Goal: Transaction & Acquisition: Purchase product/service

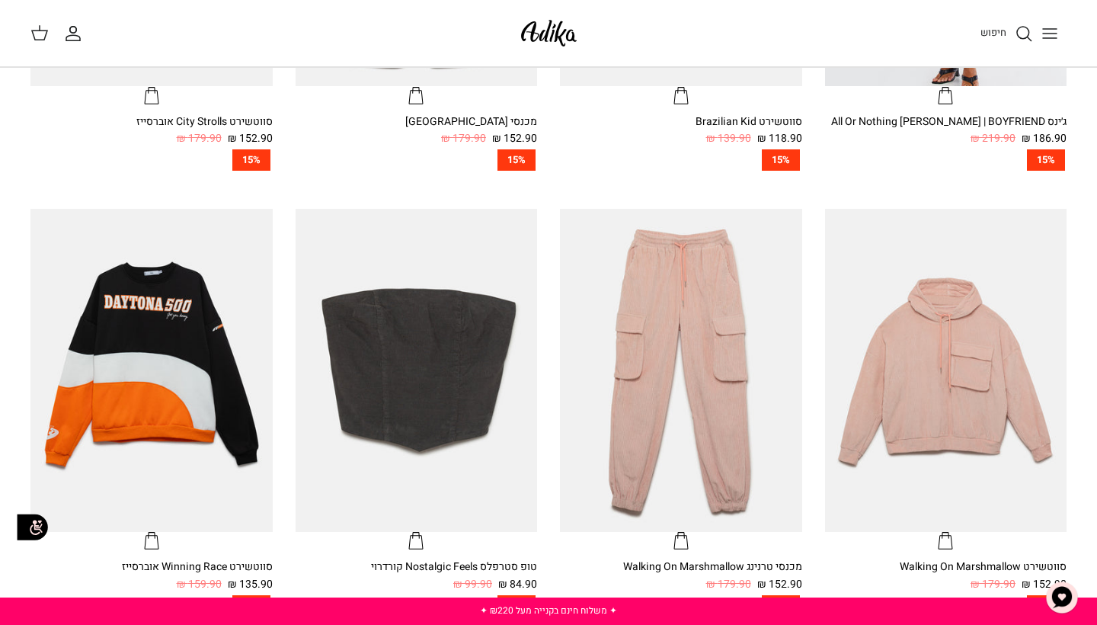
scroll to position [679, 0]
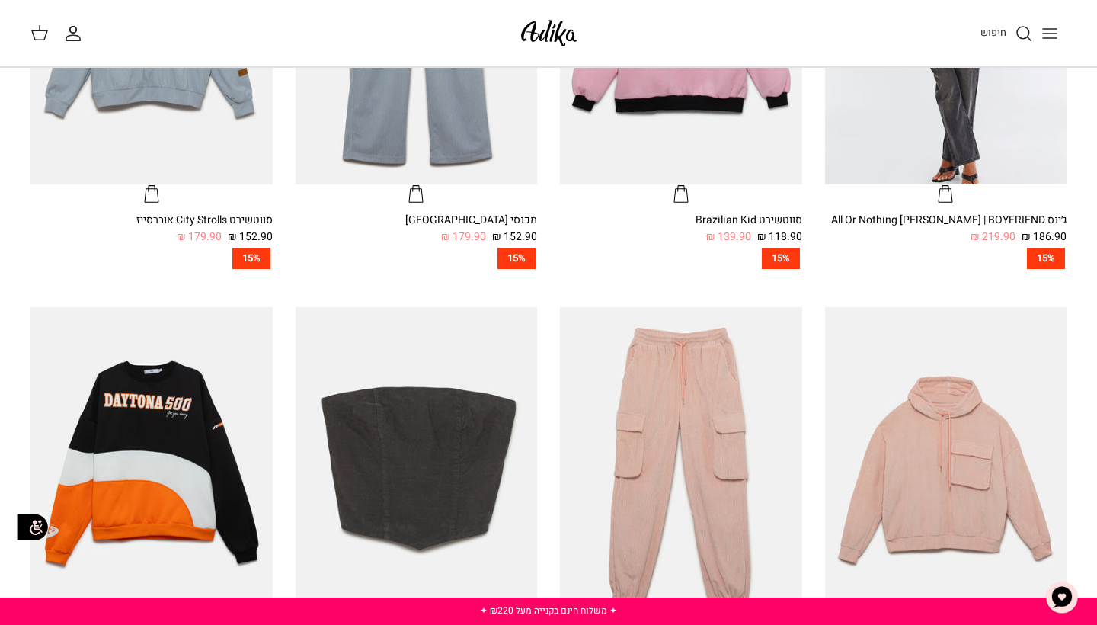
click at [1026, 35] on icon "חיפוש" at bounding box center [1024, 33] width 18 height 18
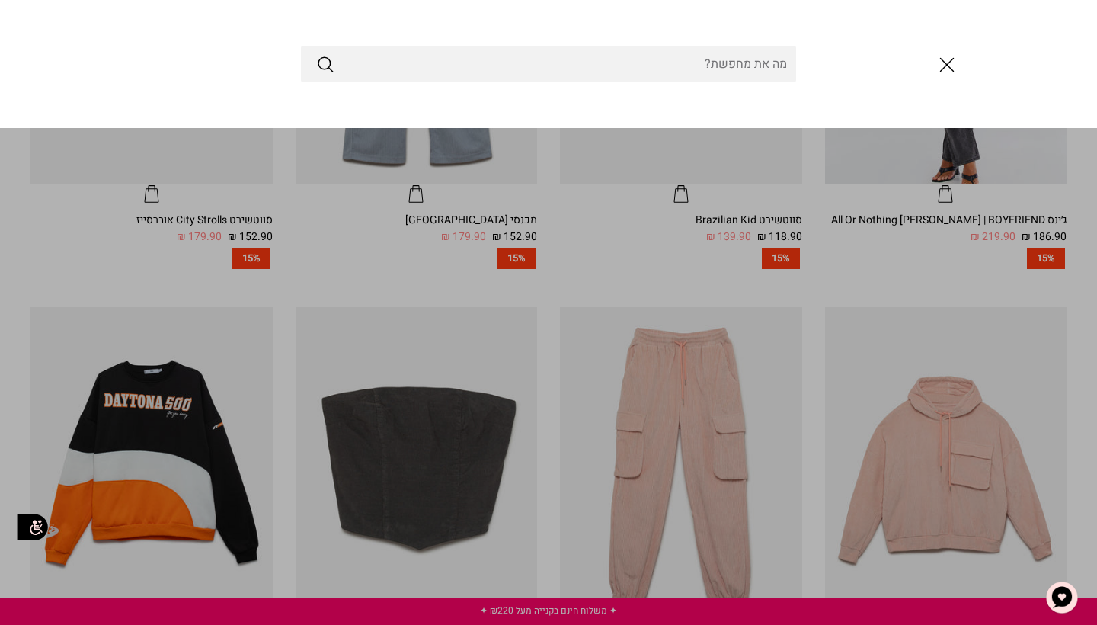
click at [695, 56] on input "Search Store" at bounding box center [548, 64] width 495 height 37
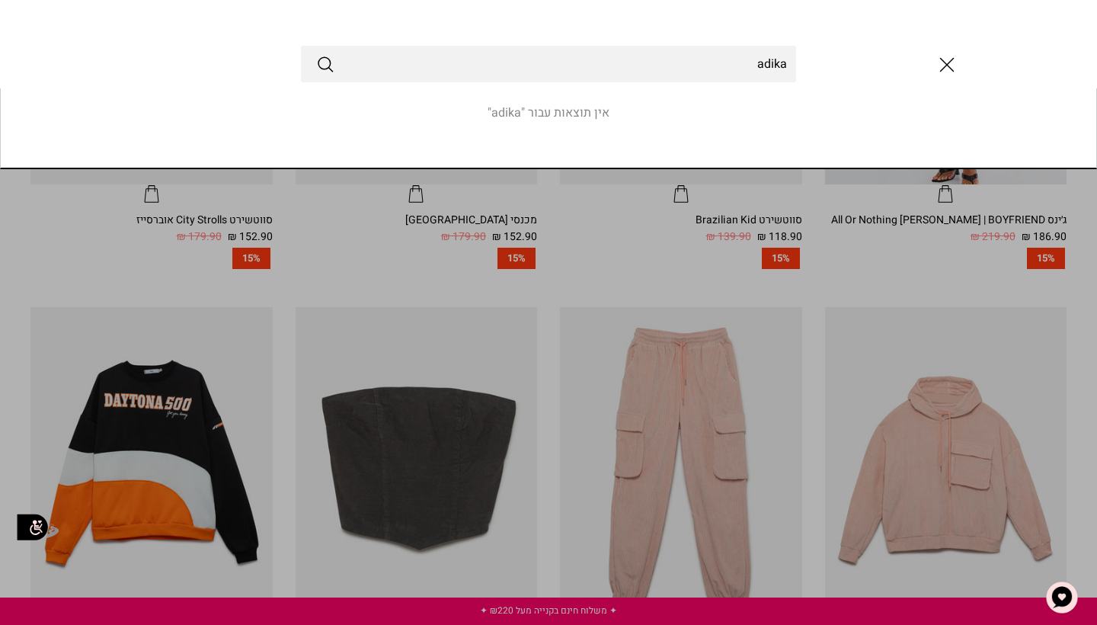
type input "adika"
click at [325, 64] on button "Submit" at bounding box center [325, 64] width 18 height 20
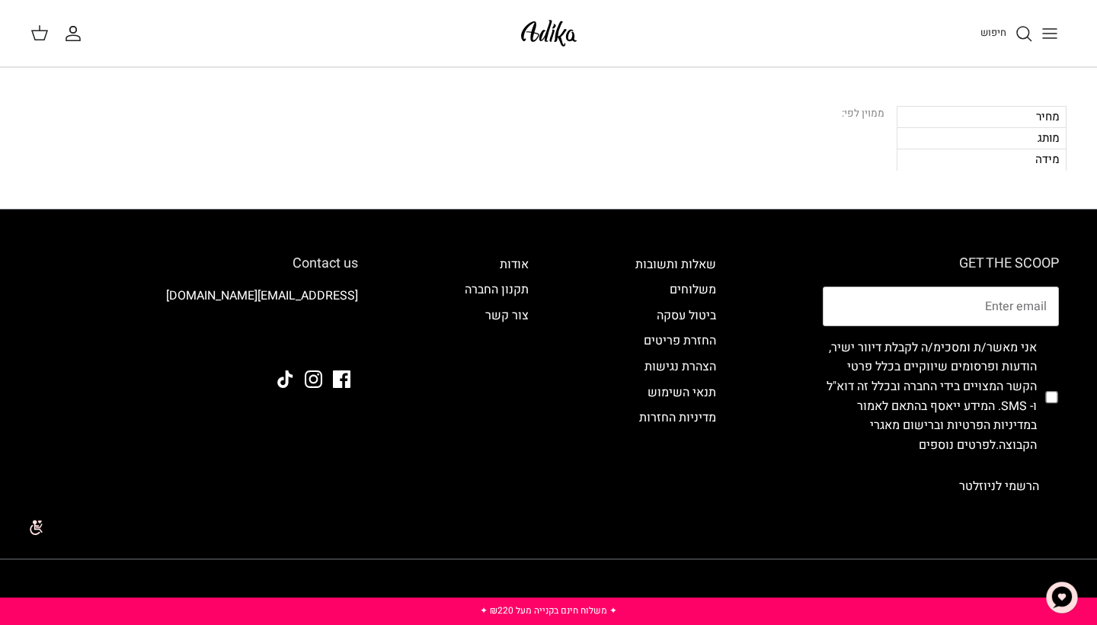
click at [563, 35] on img at bounding box center [548, 33] width 65 height 36
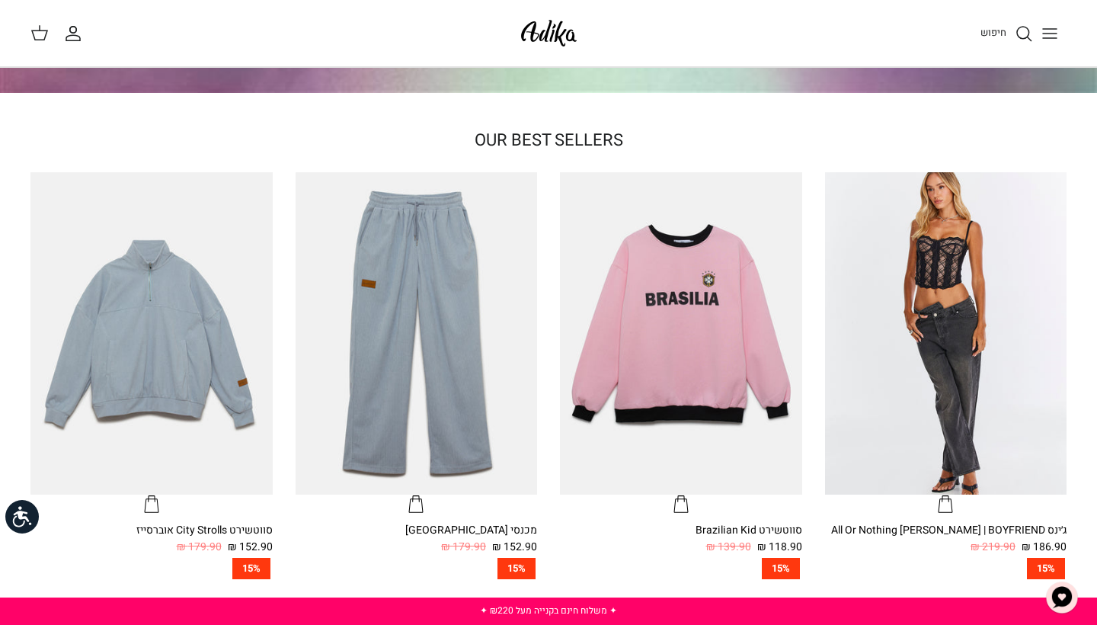
scroll to position [418, 0]
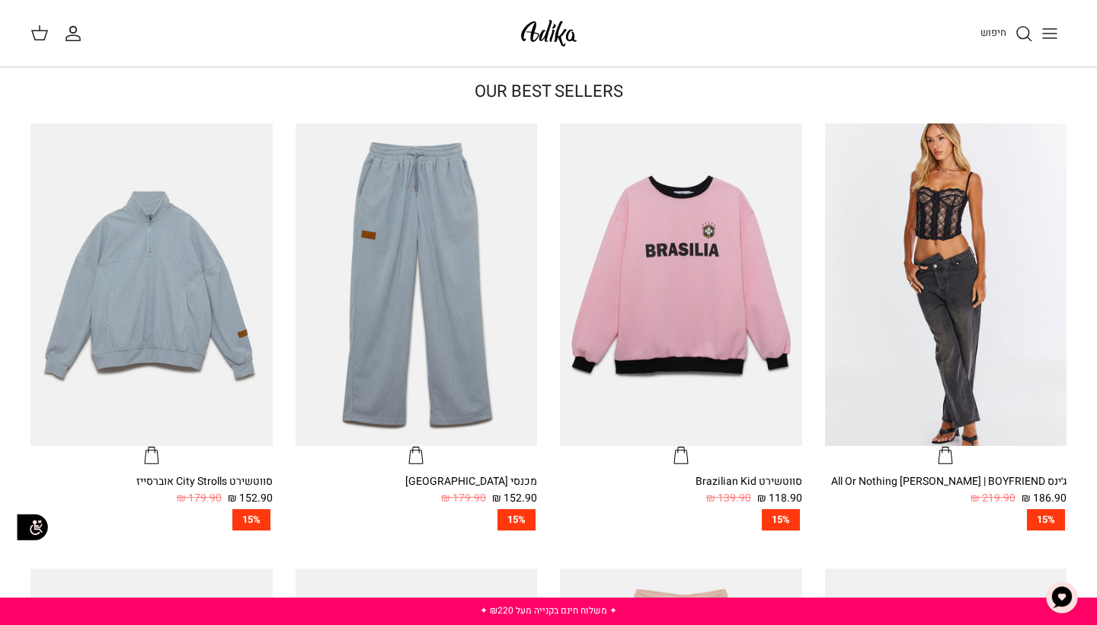
click at [1051, 36] on icon "Toggle menu" at bounding box center [1049, 33] width 18 height 18
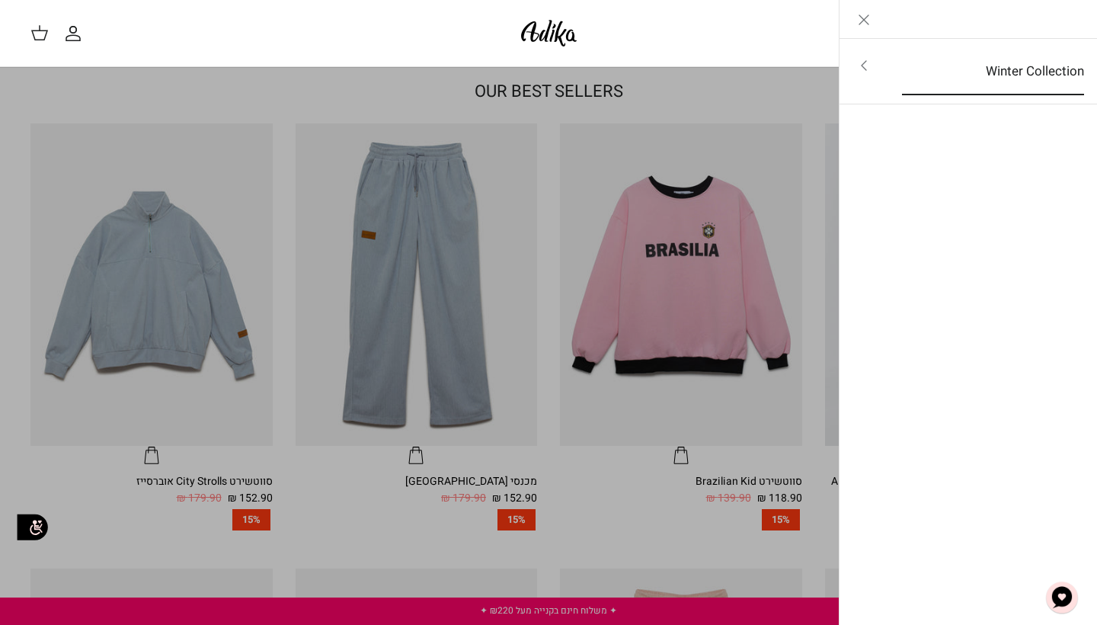
click at [991, 78] on link "Winter Collection" at bounding box center [992, 71] width 209 height 47
click at [1073, 18] on icon "Left" at bounding box center [1073, 20] width 18 height 18
click at [1027, 127] on div "Left Winter Collection Winter Collection Toggle menu לכל הפריטים" at bounding box center [968, 312] width 259 height 625
click at [870, 29] on link "Close" at bounding box center [863, 19] width 49 height 38
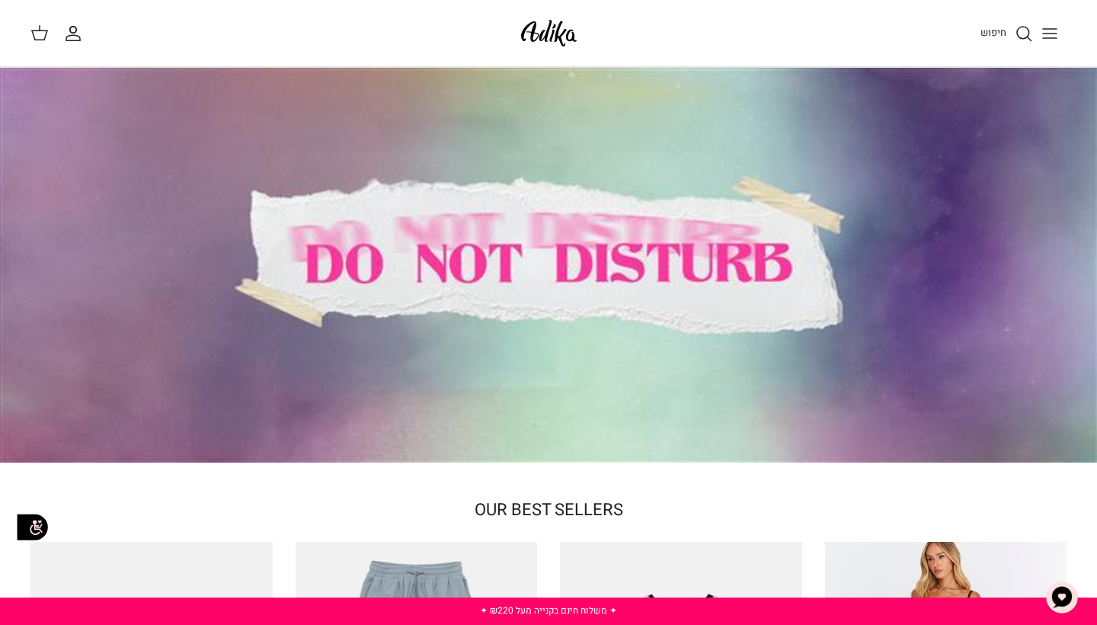
scroll to position [0, 0]
click at [711, 225] on div at bounding box center [548, 265] width 1097 height 395
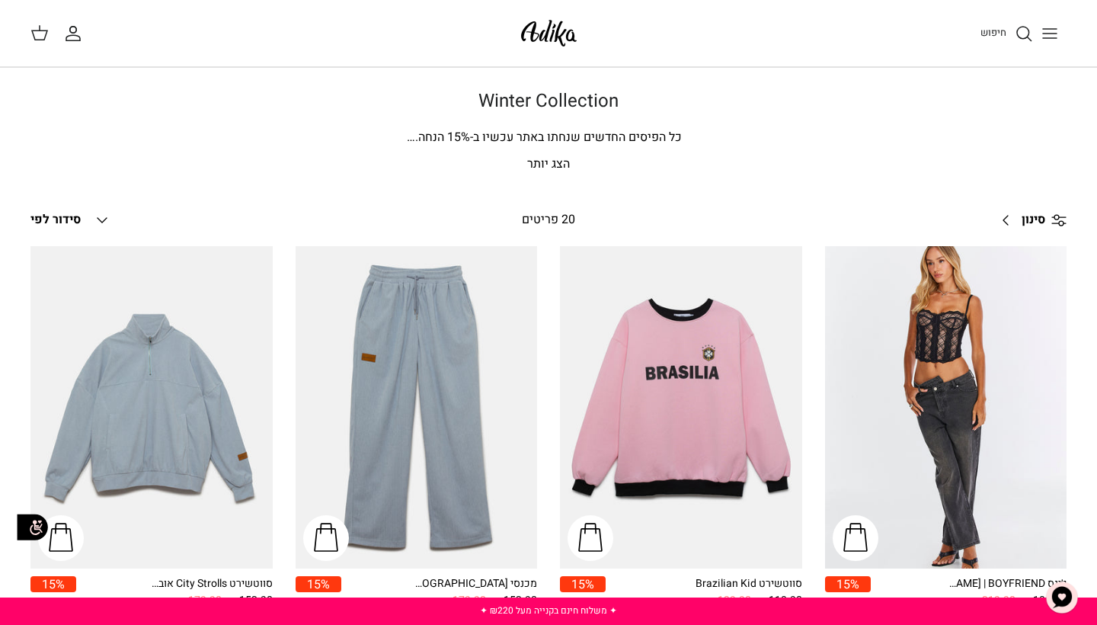
click at [1008, 206] on link "סינון Right" at bounding box center [1028, 220] width 75 height 37
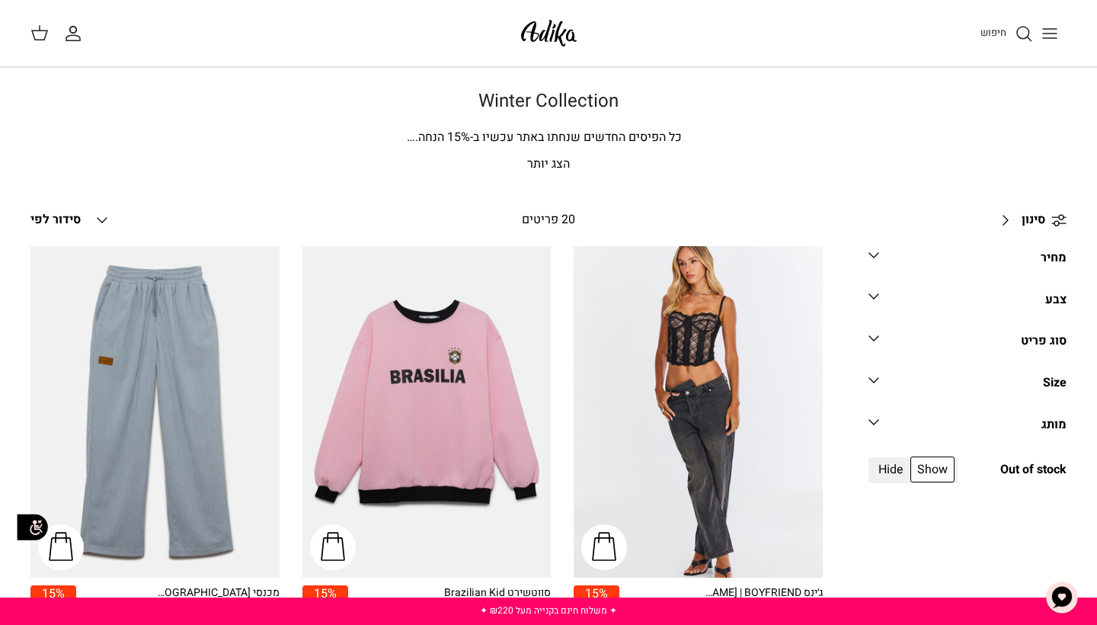
click at [1011, 251] on link "מחיר Down" at bounding box center [967, 263] width 198 height 34
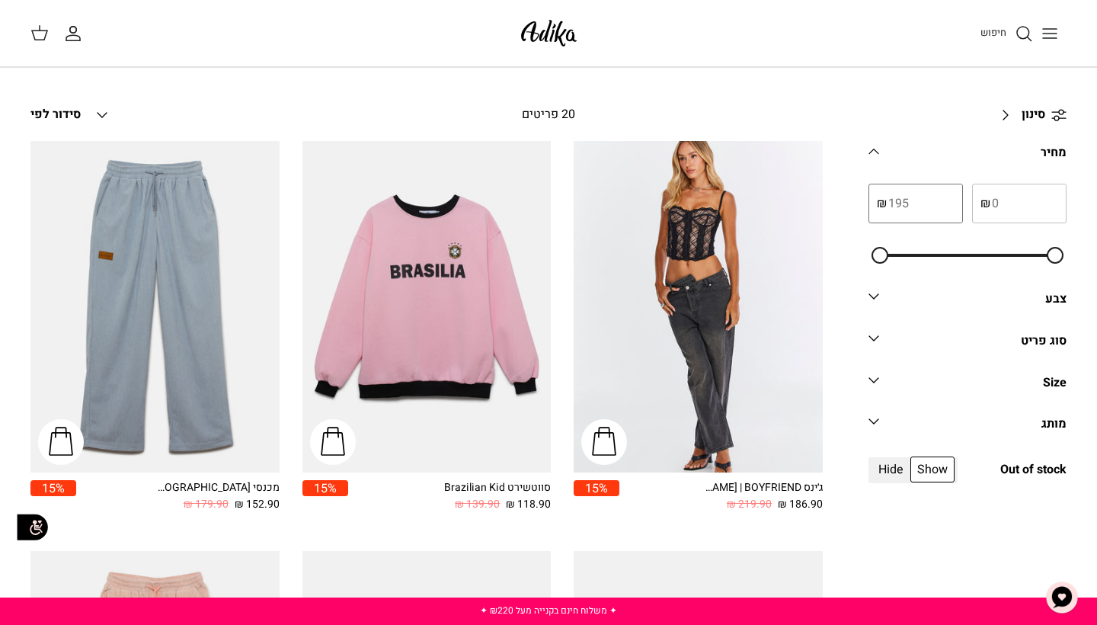
scroll to position [107, 0]
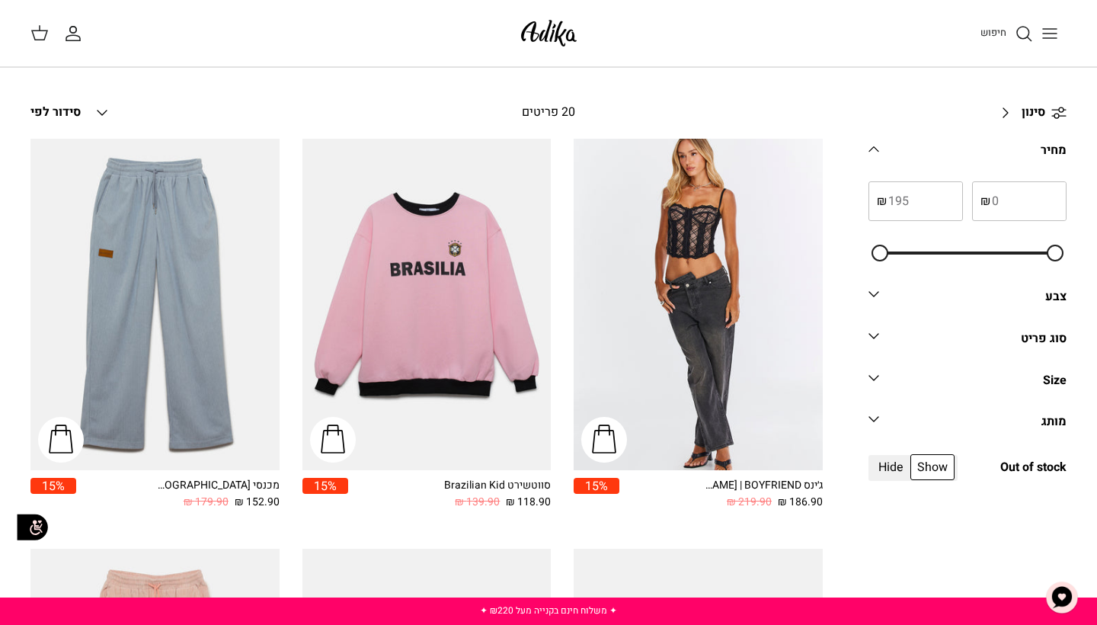
click at [998, 108] on link "סינון Right" at bounding box center [1028, 112] width 75 height 37
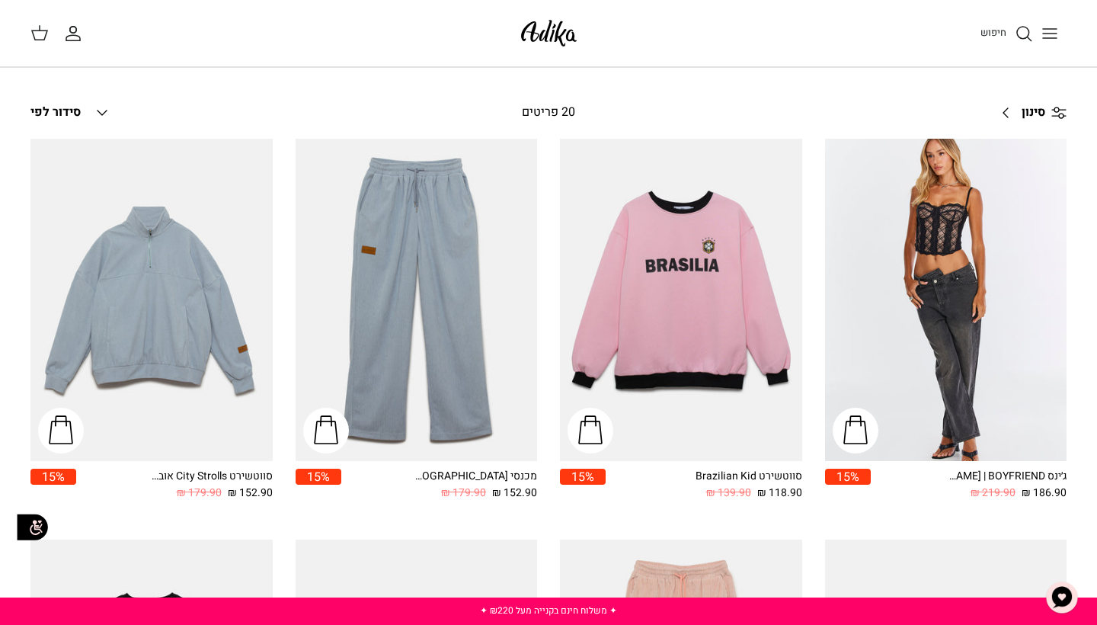
click at [1046, 109] on link "סינון Right" at bounding box center [1028, 112] width 75 height 37
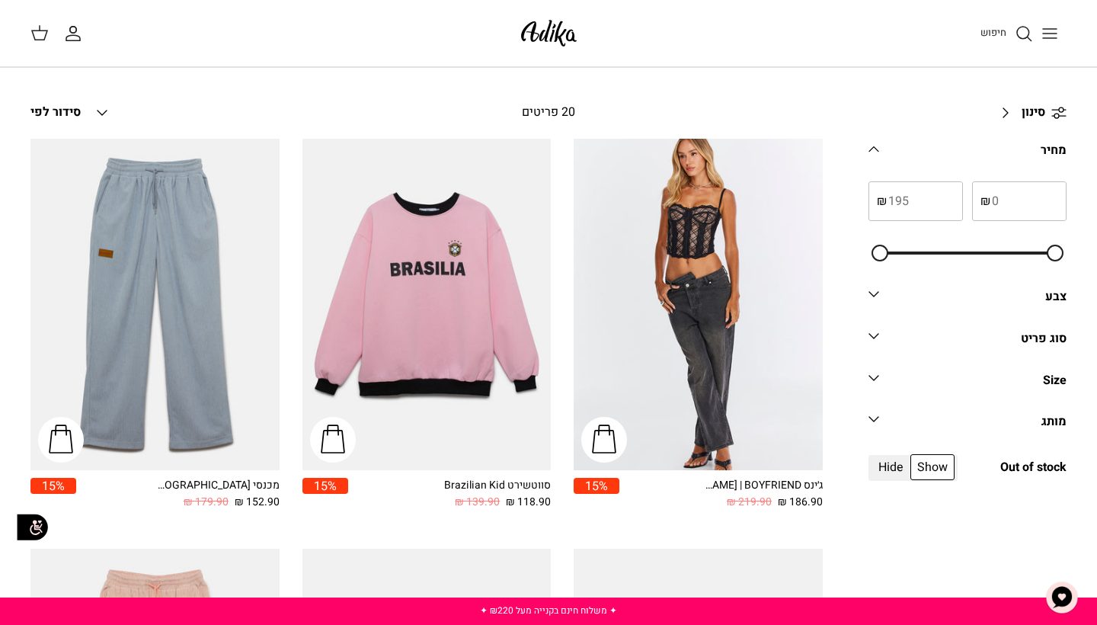
click at [1043, 296] on link "צבע Down" at bounding box center [967, 302] width 198 height 34
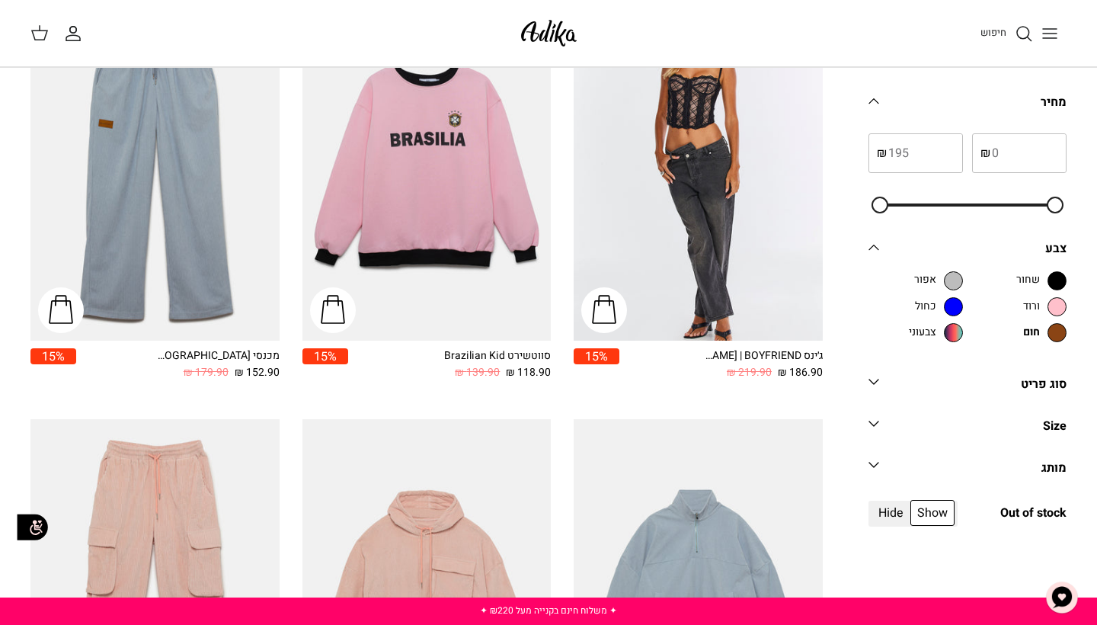
scroll to position [253, 0]
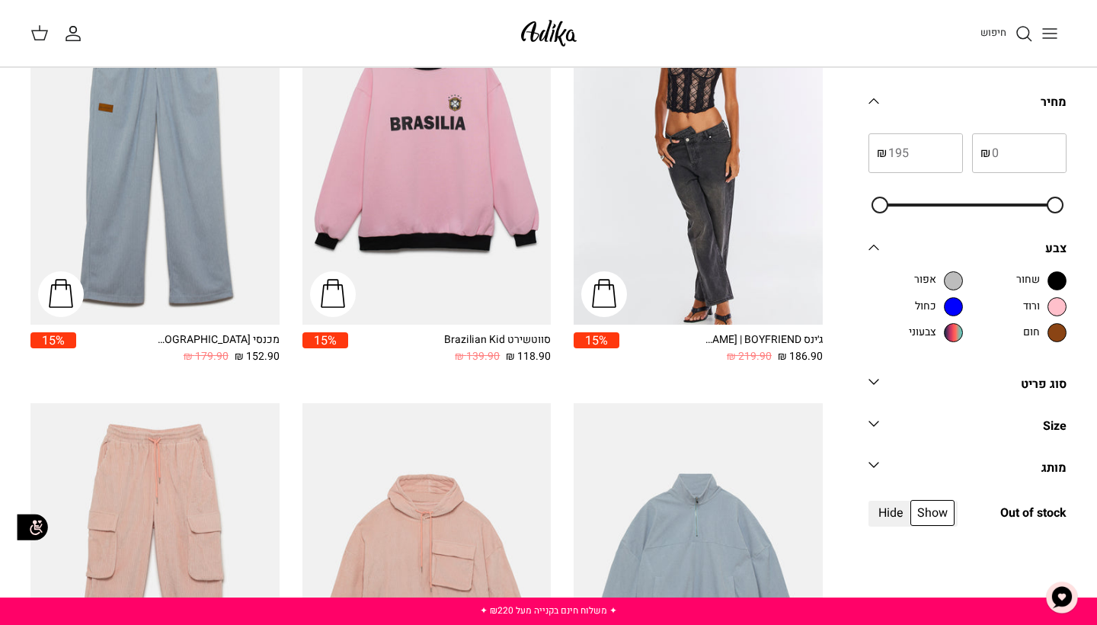
click at [994, 432] on link "Size Down" at bounding box center [967, 431] width 198 height 34
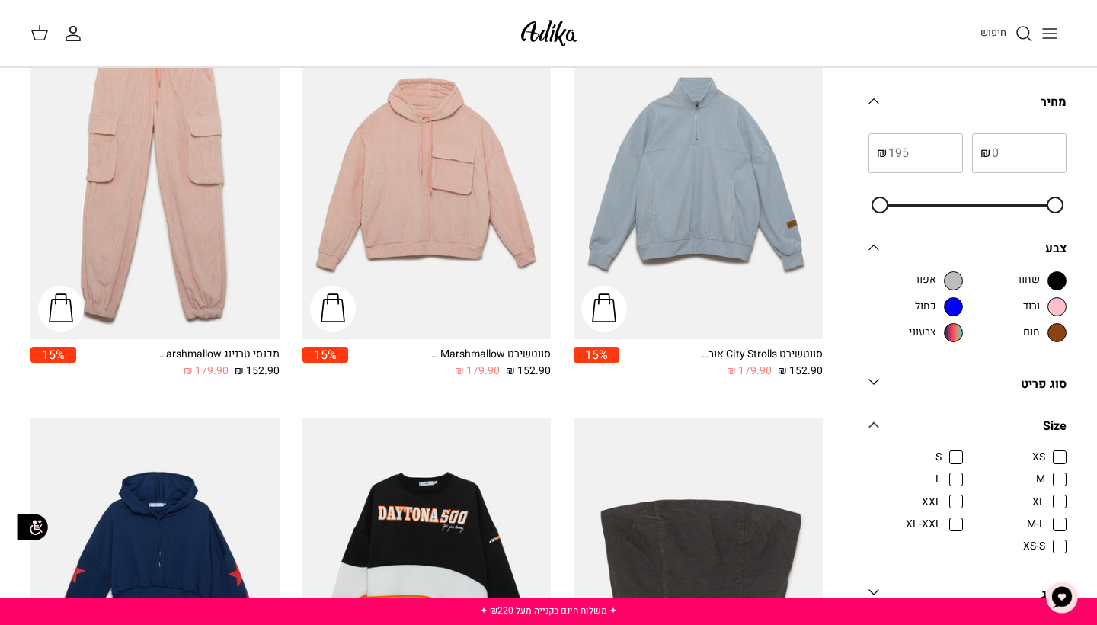
scroll to position [660, 0]
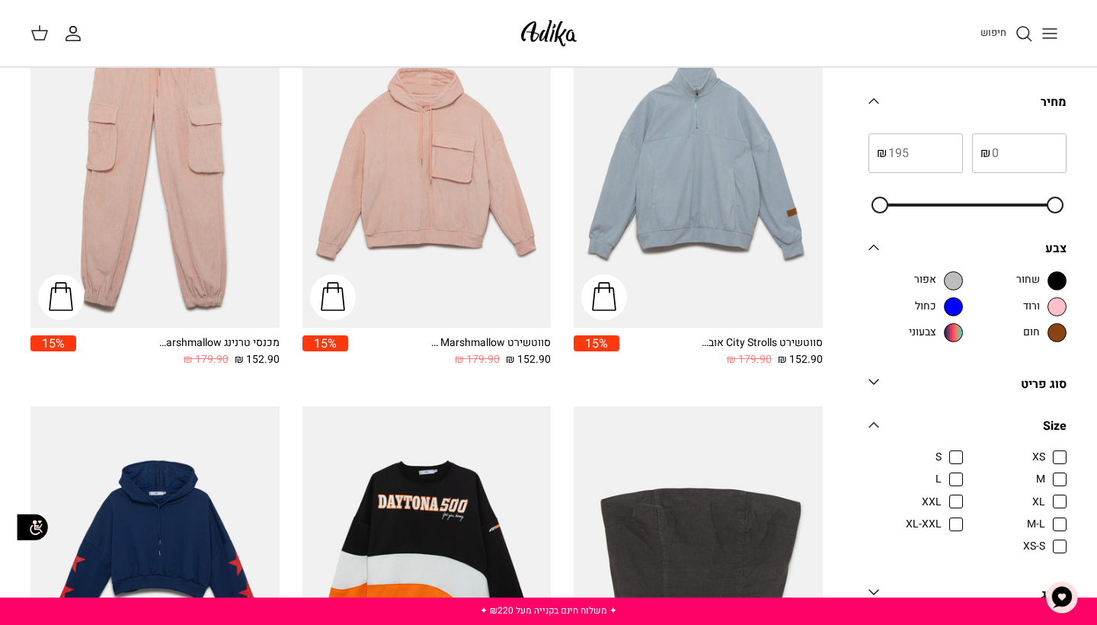
click at [1020, 442] on link "Size Down" at bounding box center [967, 431] width 198 height 34
click at [1020, 433] on link "Size Down" at bounding box center [967, 431] width 198 height 34
click at [1022, 440] on link "Size Down" at bounding box center [967, 431] width 198 height 34
click at [1018, 467] on link "מותג Down" at bounding box center [967, 473] width 198 height 34
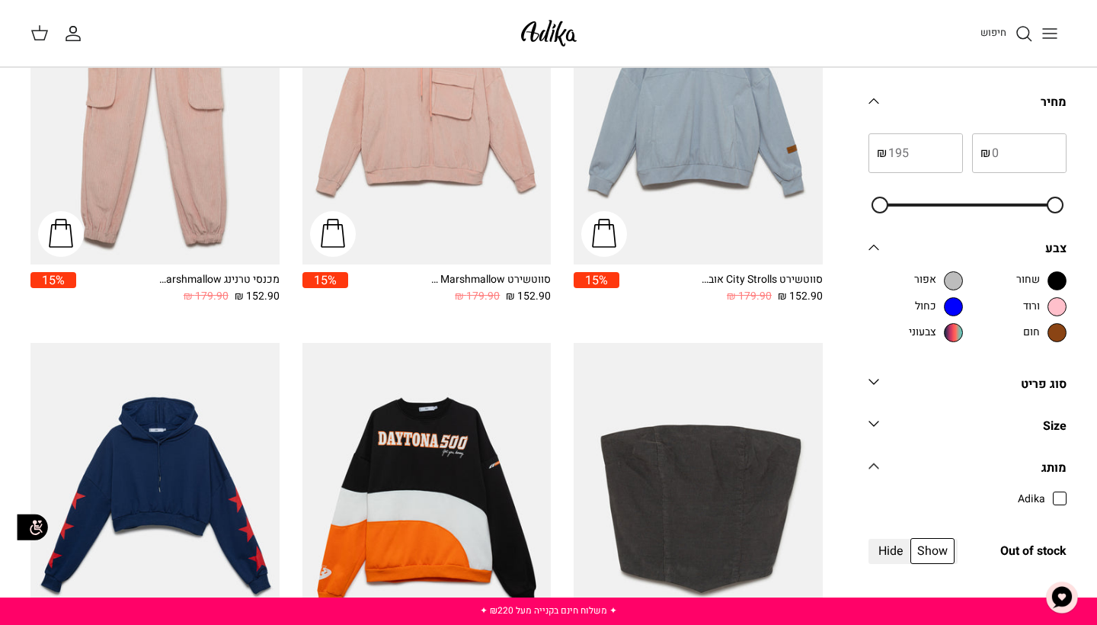
scroll to position [724, 0]
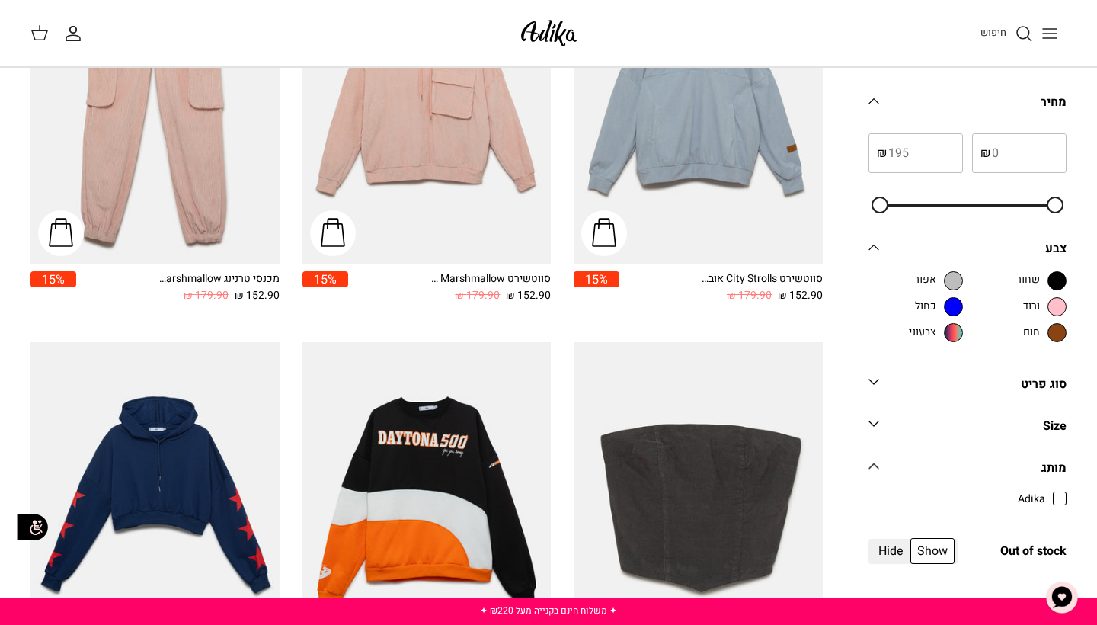
click at [1040, 507] on div "Adika" at bounding box center [967, 509] width 198 height 37
click at [1059, 481] on link "מותג Down" at bounding box center [967, 473] width 198 height 34
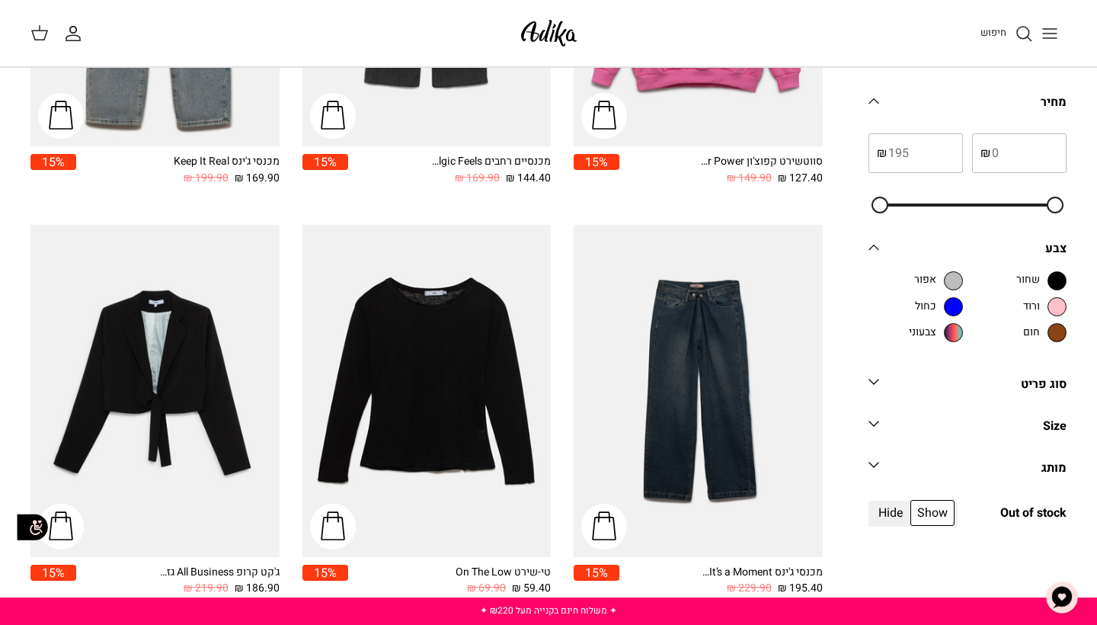
scroll to position [2114, 0]
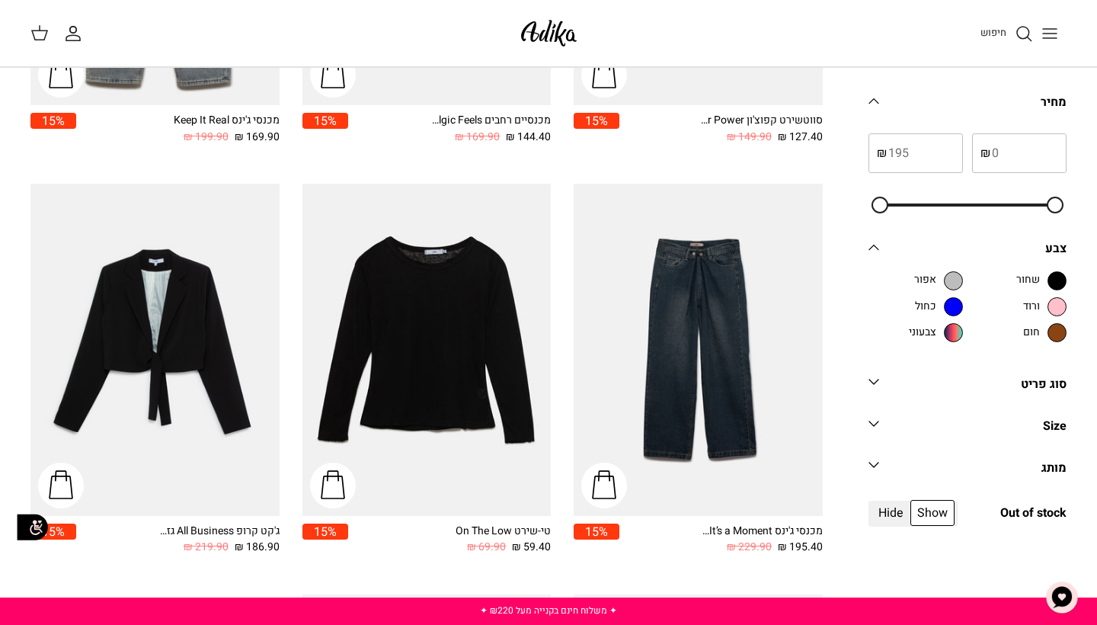
click at [1002, 366] on form "מחיר Down ₪ ₪ צבע Down שחור אפור" at bounding box center [967, 310] width 198 height 439
click at [1002, 373] on link "סוג פריט Down" at bounding box center [967, 389] width 198 height 34
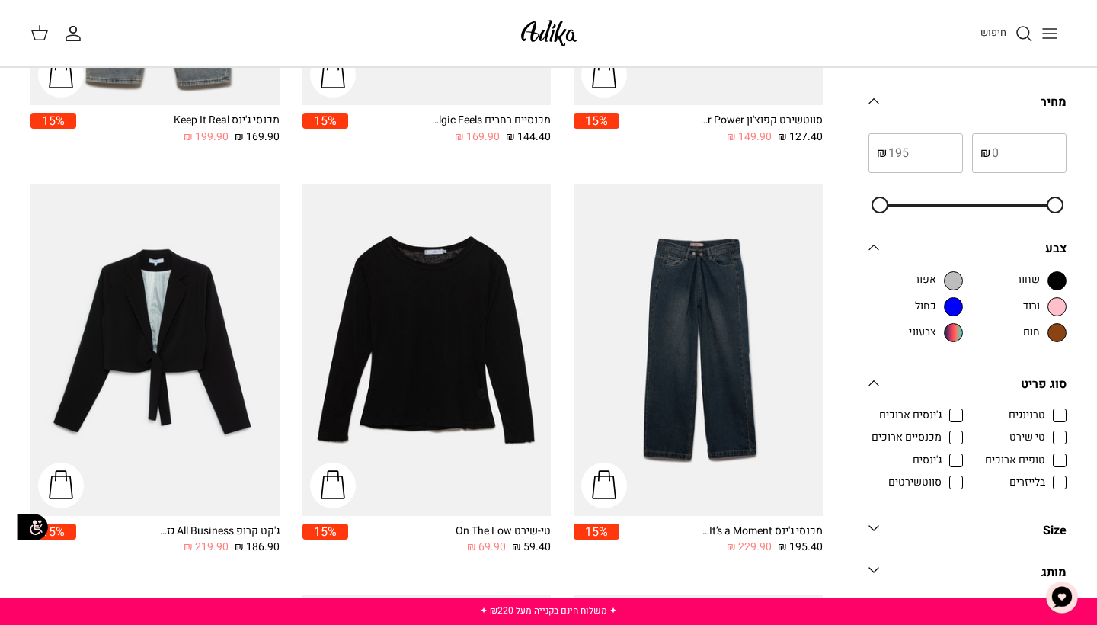
click at [941, 452] on span "ג'ינסים" at bounding box center [926, 459] width 29 height 15
click at [943, 452] on input "ג'ינסים" at bounding box center [942, 453] width 2 height 2
checkbox input "true"
radio input "true"
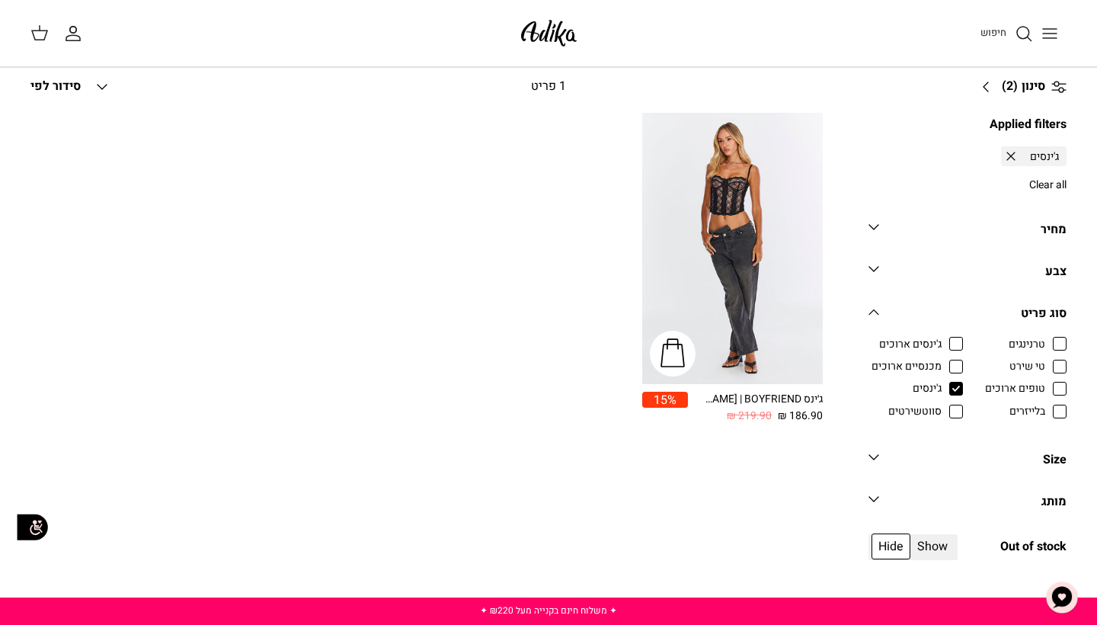
scroll to position [133, 0]
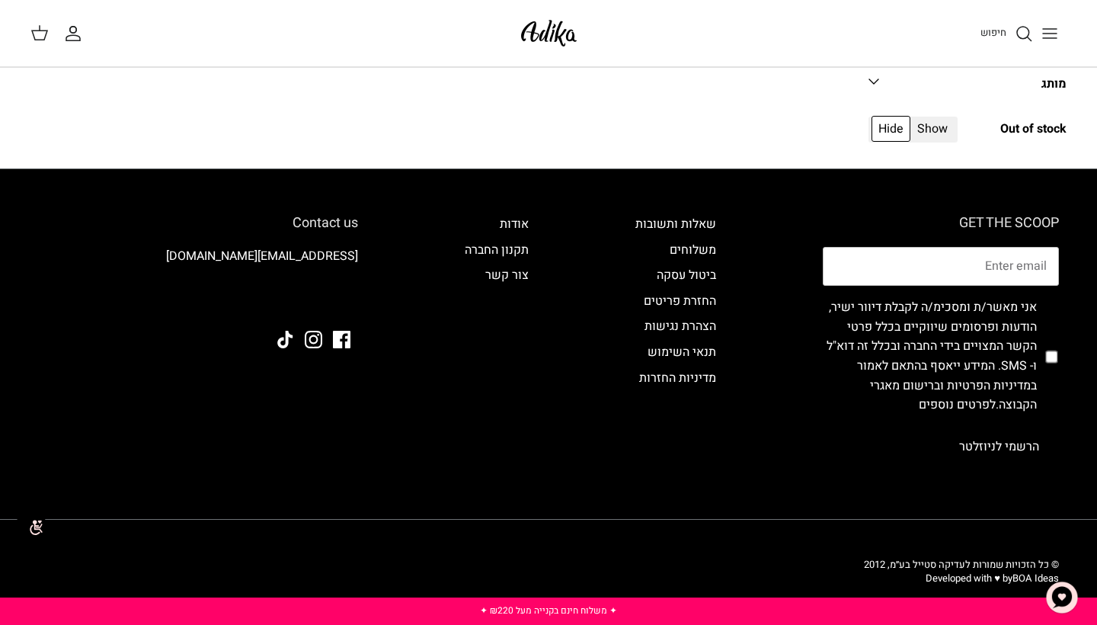
scroll to position [513, 0]
